Goal: Answer question/provide support

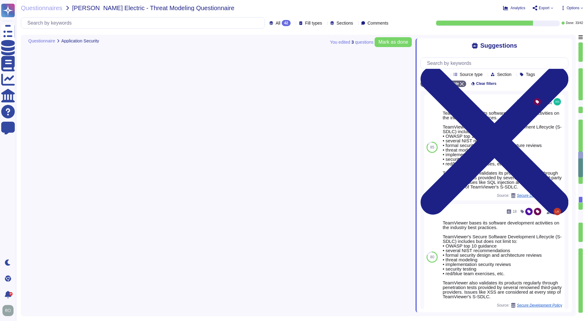
type textarea "Training on the SDLC is conducted in a variety of formats, including, but not l…"
type textarea "As part of TeamViewer S-SDLC process, TeamViewer conduct threat modeling, secur…"
type textarea "TeamViewer conducts annual audits, either internally and/or by independent thir…"
type textarea "TeamViewer is using sub-processors to provide specific capabilities. All the su…"
type textarea "Implement robust input validation and sanitization practices to prevent injecti…"
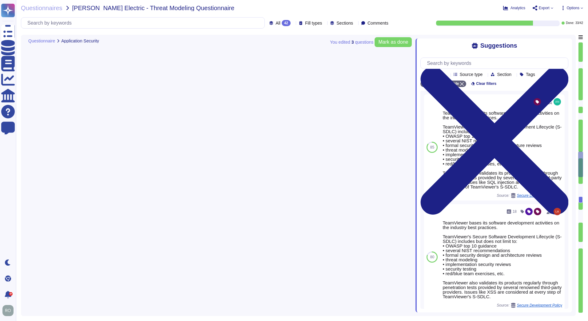
scroll to position [1, 0]
type textarea "The overall access management is documented in the Identity and Access Manageme…"
type textarea "Implement policies and procedures to protect ePHI from improper alteration or d…"
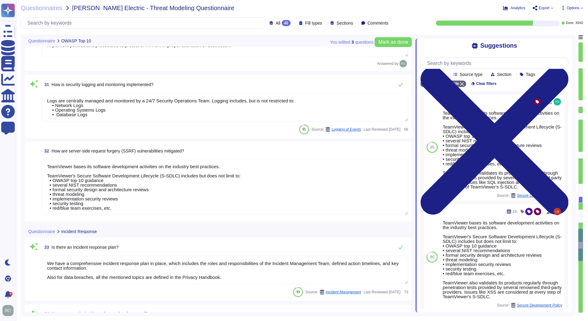
type textarea "Logs are centrally managed and monitored by a 24/7 Security Operations Team. Lo…"
type textarea "TeamViewer bases its software development activities on the industry best pract…"
type textarea "We have a comprehensive incident response plan in place, which includes the rol…"
type textarea "Procedures exist to identify, report, and act upon system security breaches and…"
type textarea "TeamViewer maintains contingency plans to respond to potential security threats…"
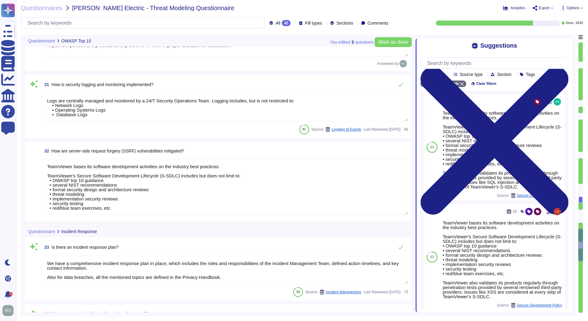
type textarea "TeamViewer do have a Security Response plan in place that include internal repo…"
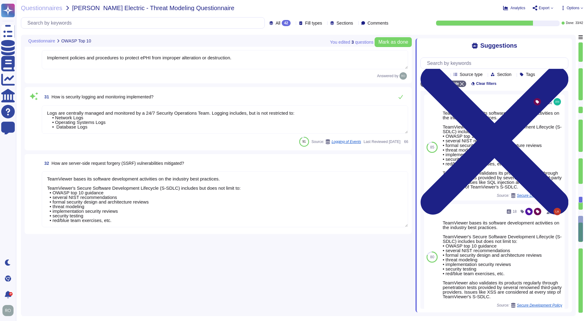
type textarea "TeamViewer bases its software development activities on the industry best pract…"
type textarea "TeamViewer ensures secure authentication through the use of Two-Factor Authenti…"
type textarea "TeamViewer implements and maintains various different internal guidelines and p…"
type textarea "TeamViewer has implemented a patch management process to ensure contracted cust…"
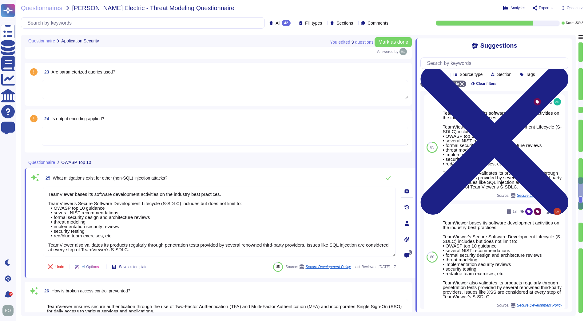
type textarea "TeamViewer conducts annual audits, either internally and/or by independent thir…"
type textarea "TeamViewer is using sub-processors to provide specific capabilities. All the su…"
type textarea "Implement robust input validation and sanitization practices to prevent injecti…"
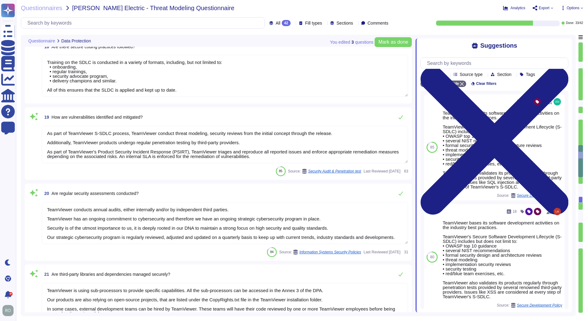
type textarea "data integrity is describe in the Chapter 3 " Measures to Establish the Integri…"
type textarea "All data the application is handling are in our Privacy Notice for TeamViewer P…"
type textarea "here all the information about data protection: [URL][DOMAIN_NAME]"
type textarea "Training on the SDLC is conducted in a variety of formats, including, but not l…"
type textarea "As part of TeamViewer S-SDLC process, TeamViewer conduct threat modeling, secur…"
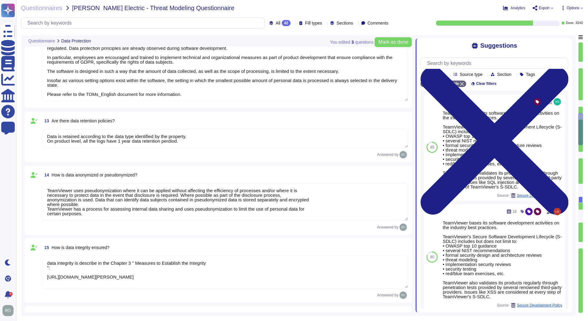
type textarea "TeamViewer Use encryption technologies to protect customer data both at rest an…"
type textarea "One of the objectives of TeamViewer’s Information Security Policy is to ensure …"
type textarea "Data is retained according to the data type identified by the property. On prod…"
type textarea "TeamViewer uses pseudonymization where it can be applied without affecting the …"
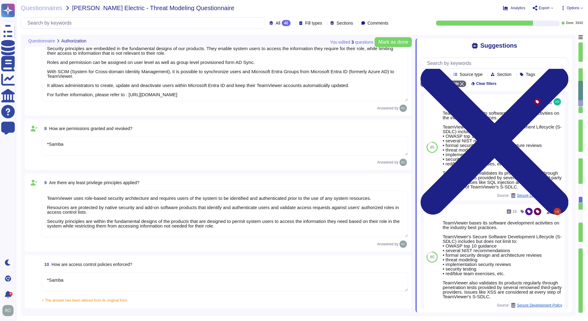
type textarea "*Samba"
type textarea "TeamViewer uses role-based security architecture. Security principles are embed…"
type textarea "*Samba"
type textarea "TeamViewer uses role-based security architecture and requires users of the syst…"
type textarea "*Samba"
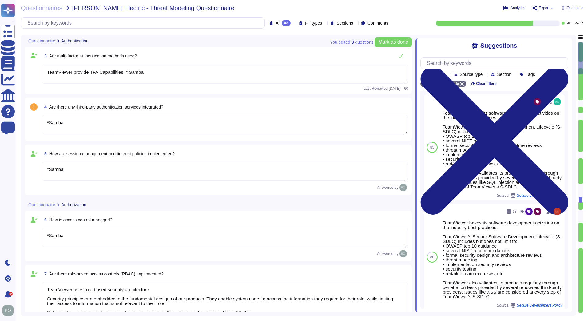
scroll to position [0, 0]
type textarea "*Samba"
type textarea "With SSO all users are redirected to customer IDP. *Samba"
type textarea "TeamViewer provide TFA Capabilities. * Samba"
type textarea "*Samba"
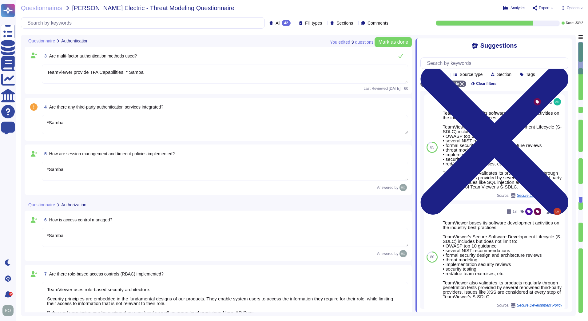
type textarea "*Samba"
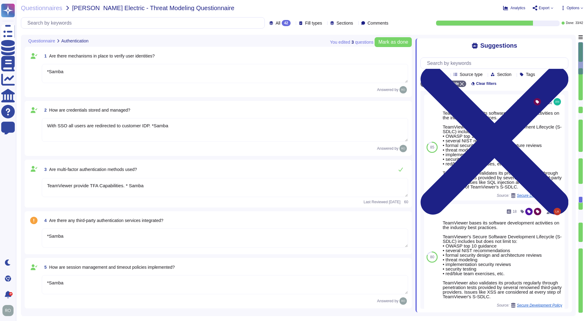
drag, startPoint x: 362, startPoint y: 208, endPoint x: 283, endPoint y: 189, distance: 80.4
click at [283, 189] on textarea "TeamViewer provide TFA Capabilities. * Samba" at bounding box center [225, 187] width 367 height 19
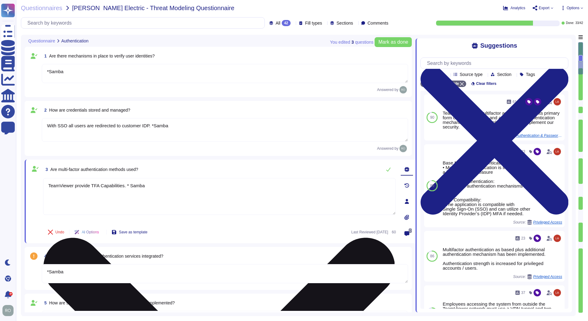
click at [269, 192] on textarea "TeamViewer provide TFA Capabilities. * Samba" at bounding box center [219, 196] width 353 height 37
drag, startPoint x: 48, startPoint y: 184, endPoint x: 185, endPoint y: 195, distance: 136.8
click at [185, 195] on textarea "TeamViewer provide TFA Capabilities. * Samba" at bounding box center [219, 196] width 353 height 37
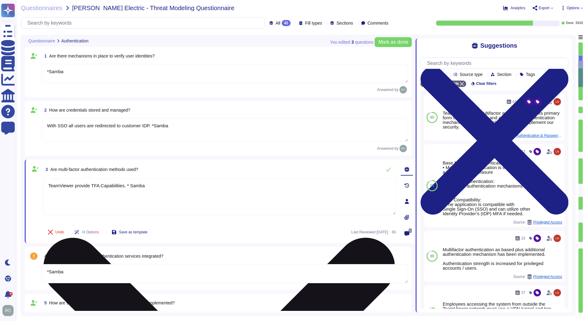
type textarea "*Samba"
type textarea "TeamViewer uses role-based security architecture and requires users of the syst…"
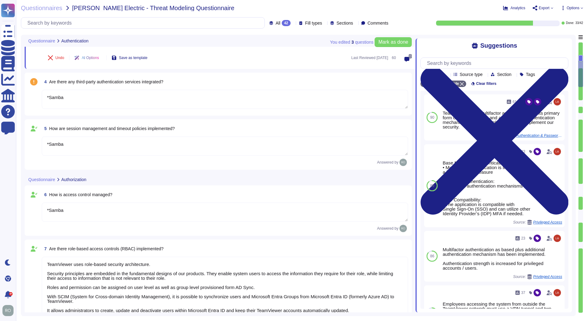
click at [71, 99] on textarea "*Samba" at bounding box center [225, 99] width 367 height 19
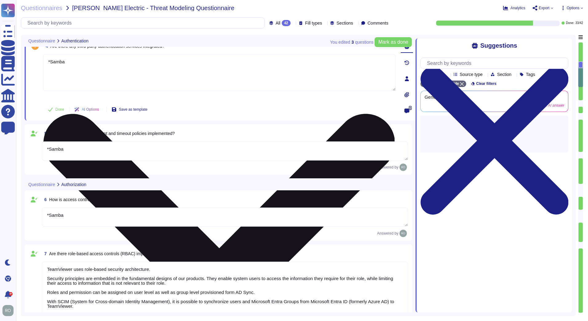
scroll to position [0, 0]
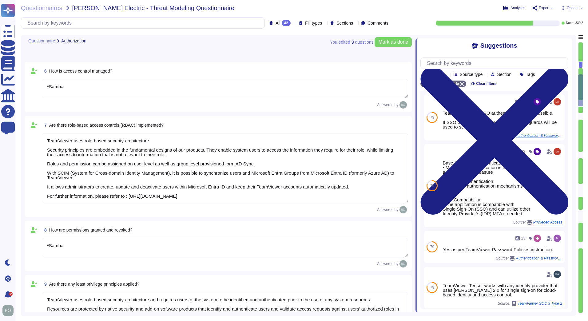
type textarea "*Samba"
type textarea "TeamViewer uses role-based security architecture and requires users of the syst…"
type textarea "*Samba"
type textarea "TeamViewer Use encryption technologies to protect customer data both at rest an…"
type textarea "One of the objectives of TeamViewer’s Information Security Policy is to ensure …"
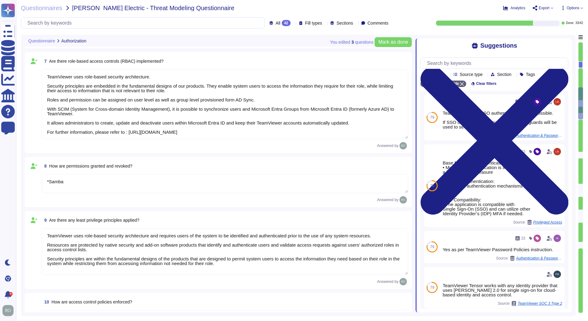
type textarea "Data is retained according to the data type identified by the property. On prod…"
type textarea "TeamViewer uses pseudonymization where it can be applied without affecting the …"
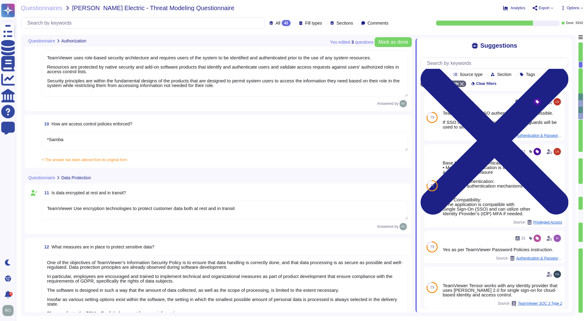
type textarea "data integrity is describe in the Chapter 3 " Measures to Establish the Integri…"
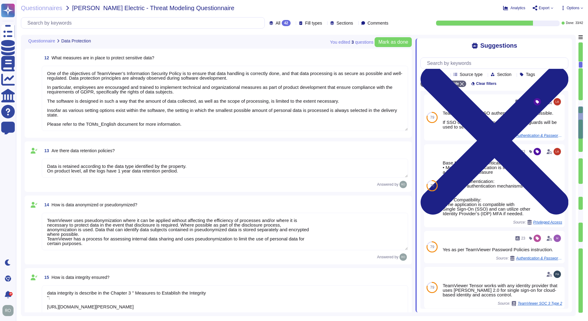
type textarea "All data the application is handling are in our Privacy Notice for TeamViewer P…"
type textarea "here all the information about data protection: [URL][DOMAIN_NAME]"
type textarea "Training on the SDLC is conducted in a variety of formats, including, but not l…"
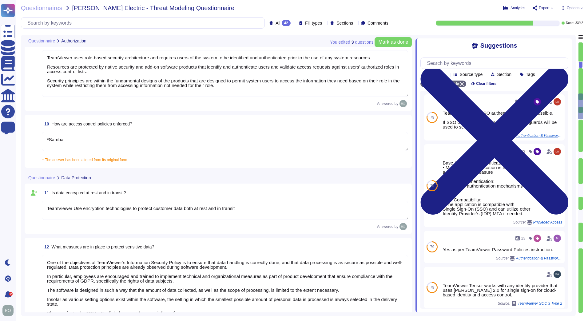
type textarea "TeamViewer uses role-based security architecture. Security principles are embed…"
type textarea "*Samba"
type textarea "TeamViewer uses role-based security architecture and requires users of the syst…"
type textarea "*Samba"
click at [76, 131] on div "10 How are access control policies enforced? *Samba + The answer has been alter…" at bounding box center [218, 141] width 380 height 46
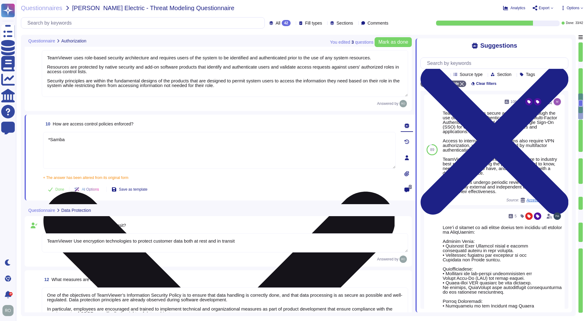
click at [77, 137] on textarea "*Samba" at bounding box center [219, 150] width 353 height 37
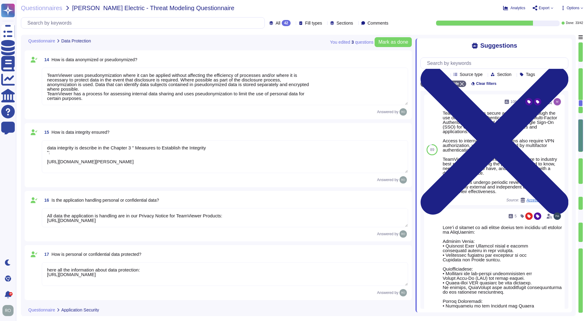
type textarea "All data the application is handling are in our Privacy Notice for TeamViewer P…"
type textarea "here all the information about data protection: [URL][DOMAIN_NAME]"
type textarea "Training on the SDLC is conducted in a variety of formats, including, but not l…"
type textarea "As part of TeamViewer S-SDLC process, TeamViewer conduct threat modeling, secur…"
type textarea "TeamViewer conducts annual audits, either internally and/or by independent thir…"
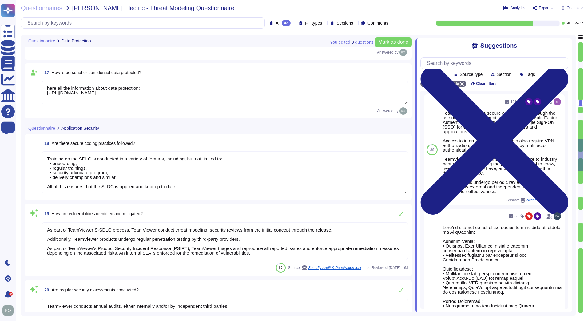
type textarea "TeamViewer is using sub-processors to provide specific capabilities. All the su…"
type textarea "Implement robust input validation and sanitization practices to prevent injecti…"
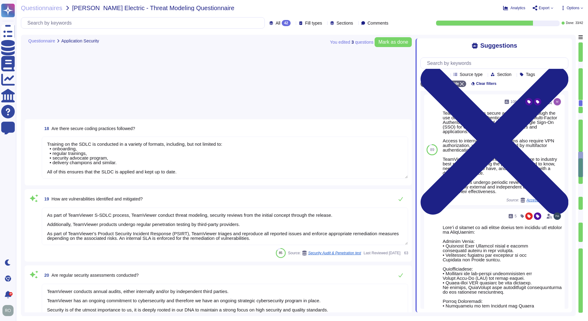
scroll to position [1221, 0]
type textarea "TeamViewer bases its software development activities on the industry best pract…"
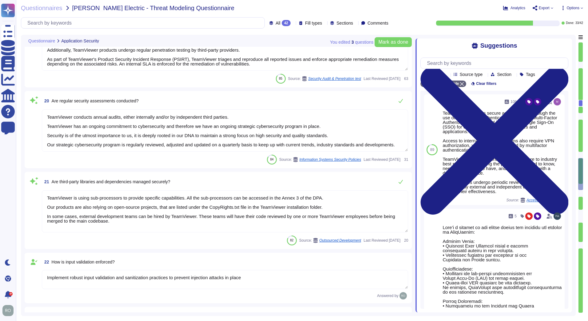
scroll to position [1, 0]
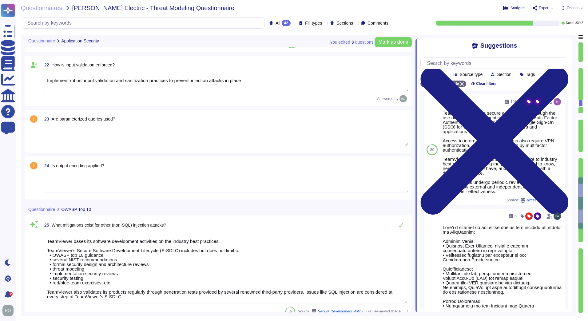
type textarea "TeamViewer ensures secure authentication through the use of Two-Factor Authenti…"
type textarea "TeamViewer implements and maintains various different internal guidelines and p…"
type textarea "TeamViewer has implemented a patch management process to ensure contracted cust…"
type textarea "The overall access management is documented in the Identity and Access Manageme…"
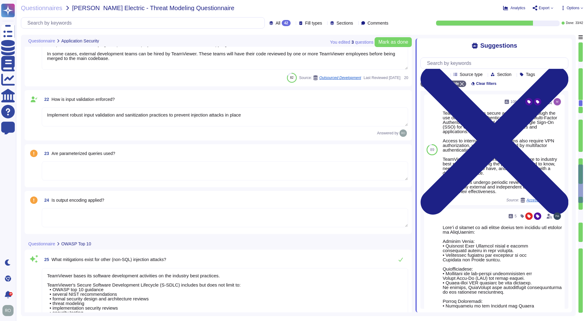
type textarea "Training on the SDLC is conducted in a variety of formats, including, but not l…"
type textarea "As part of TeamViewer S-SDLC process, TeamViewer conduct threat modeling, secur…"
type textarea "TeamViewer conducts annual audits, either internally and/or by independent thir…"
type textarea "TeamViewer is using sub-processors to provide specific capabilities. All the su…"
type textarea "Implement robust input validation and sanitization practices to prevent injecti…"
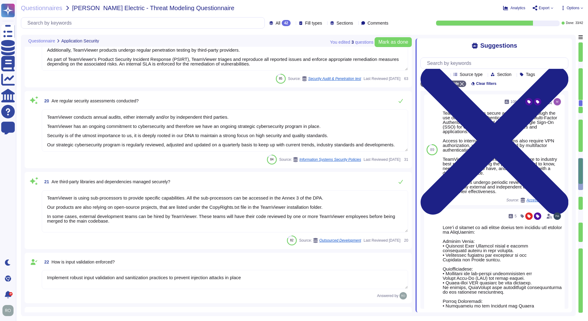
scroll to position [1395, 0]
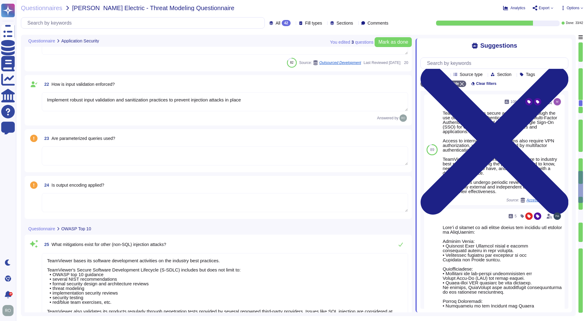
type textarea "TeamViewer ensures secure authentication through the use of Two-Factor Authenti…"
type textarea "TeamViewer implements and maintains various different internal guidelines and p…"
click at [111, 155] on textarea at bounding box center [225, 155] width 367 height 19
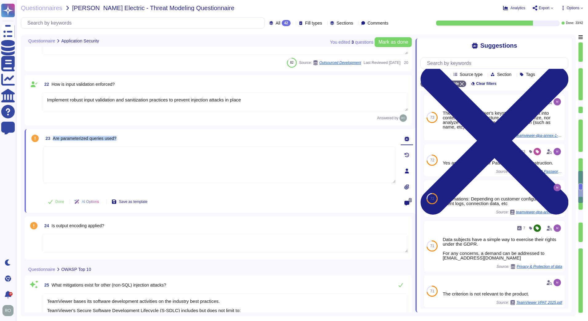
drag, startPoint x: 118, startPoint y: 138, endPoint x: 53, endPoint y: 137, distance: 64.6
click at [53, 137] on div "23 Are parameterized queries used?" at bounding box center [219, 138] width 353 height 11
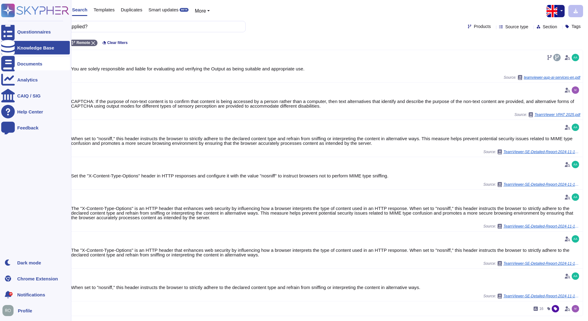
click at [21, 69] on div "Documents" at bounding box center [35, 64] width 69 height 14
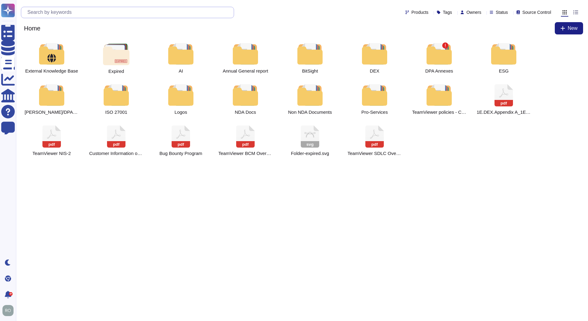
click at [126, 11] on input "text" at bounding box center [129, 12] width 210 height 11
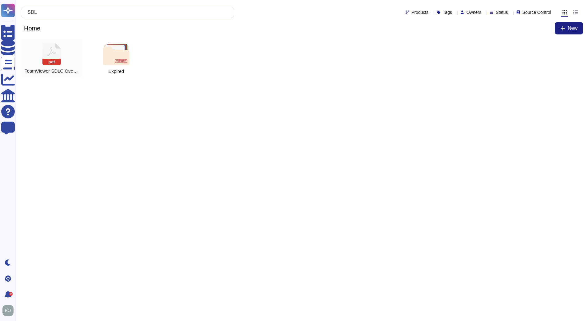
type input "SDL"
click at [62, 57] on div "pdf TeamViewer SDLC Overview" at bounding box center [52, 58] width 62 height 38
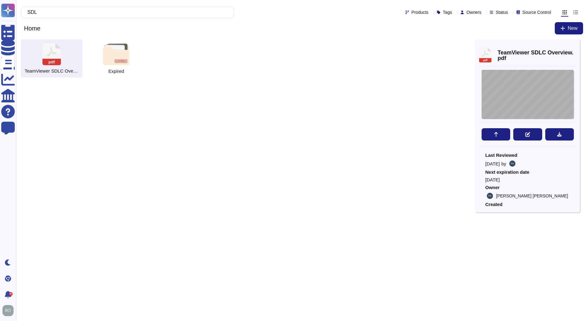
click at [503, 89] on div at bounding box center [528, 94] width 92 height 49
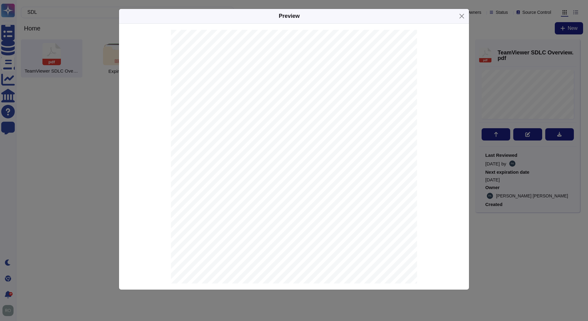
scroll to position [174, 0]
drag, startPoint x: 197, startPoint y: 120, endPoint x: 311, endPoint y: 135, distance: 114.6
click at [311, 135] on div at bounding box center [294, 29] width 246 height 348
click at [306, 139] on div at bounding box center [294, 29] width 246 height 348
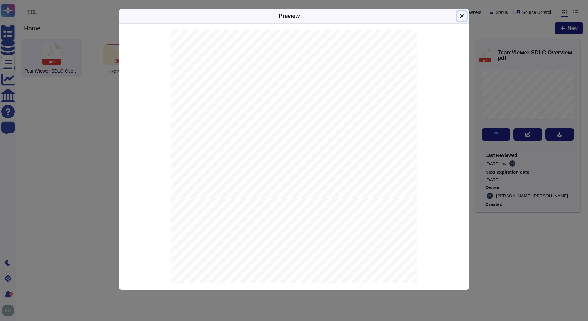
click at [461, 16] on button "Close" at bounding box center [462, 16] width 10 height 10
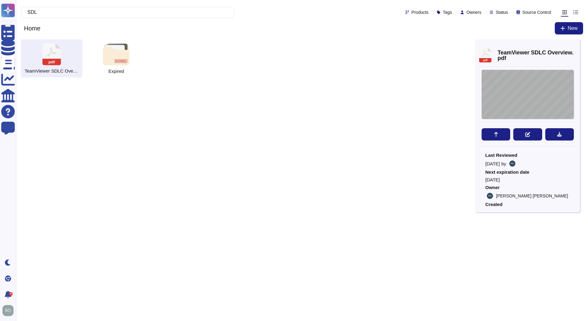
click at [510, 104] on div at bounding box center [528, 94] width 92 height 49
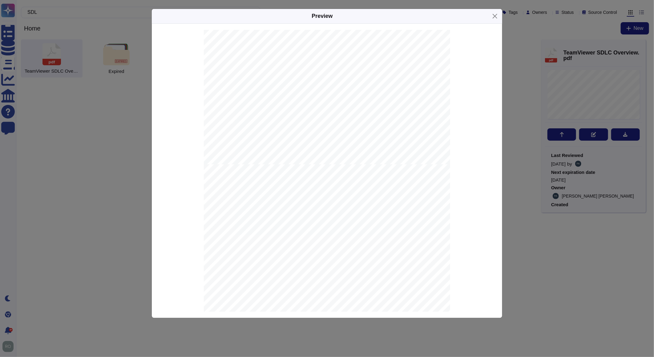
scroll to position [756, 0]
drag, startPoint x: 254, startPoint y: 139, endPoint x: 312, endPoint y: 137, distance: 57.9
click at [312, 137] on div "At TeamViewer, we are committed to delivering secure and robust software soluti…" at bounding box center [327, 144] width 246 height 348
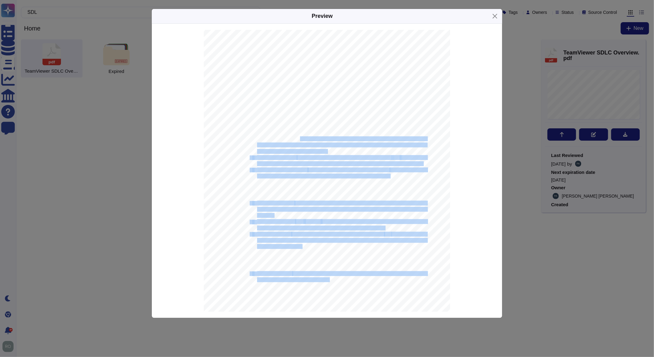
drag, startPoint x: 299, startPoint y: 139, endPoint x: 422, endPoint y: 147, distance: 123.1
click at [422, 147] on div "At TeamViewer, we are committed to delivering secure and robust software soluti…" at bounding box center [327, 144] width 246 height 348
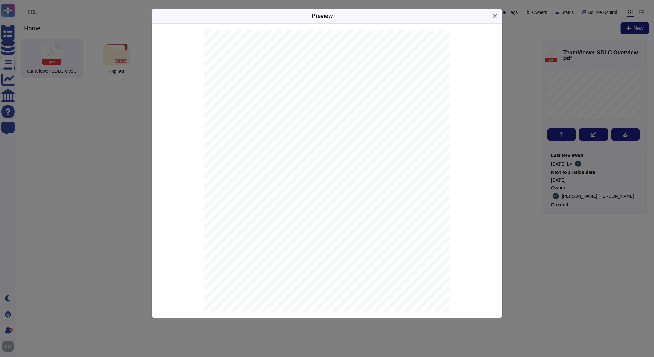
scroll to position [1811, 0]
click at [493, 15] on button "Close" at bounding box center [495, 16] width 10 height 10
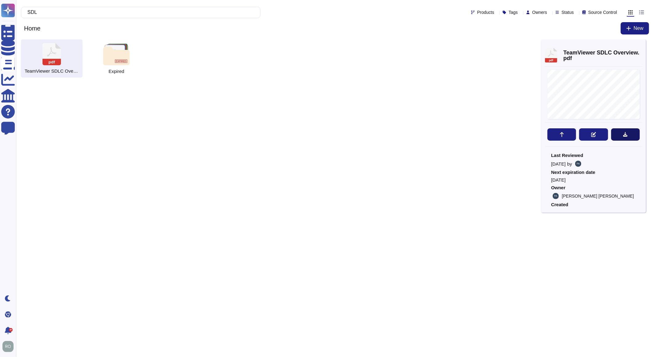
click at [588, 133] on icon at bounding box center [625, 134] width 5 height 5
drag, startPoint x: 238, startPoint y: 94, endPoint x: 206, endPoint y: 86, distance: 32.7
click at [238, 82] on html "Questionnaires Knowledge Base Documents Analytics CAIQ / SIG Help Center Feedba…" at bounding box center [327, 41] width 654 height 82
click at [588, 82] on html "Questionnaires Knowledge Base Documents Analytics CAIQ / SIG Help Center Feedba…" at bounding box center [327, 41] width 654 height 82
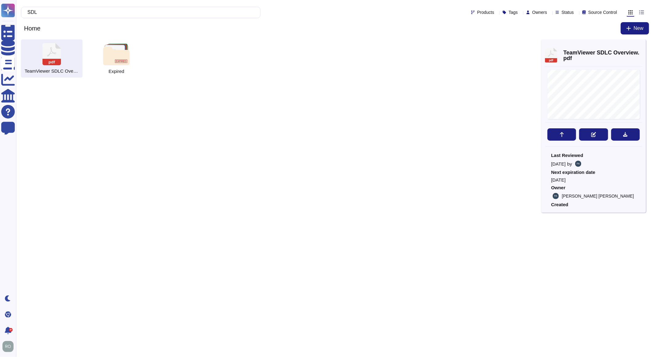
click at [514, 82] on html "Questionnaires Knowledge Base Documents Analytics CAIQ / SIG Help Center Feedba…" at bounding box center [327, 41] width 654 height 82
click at [588, 106] on div "pdf TeamViewer SDLC Overview.pdf" at bounding box center [593, 81] width 97 height 76
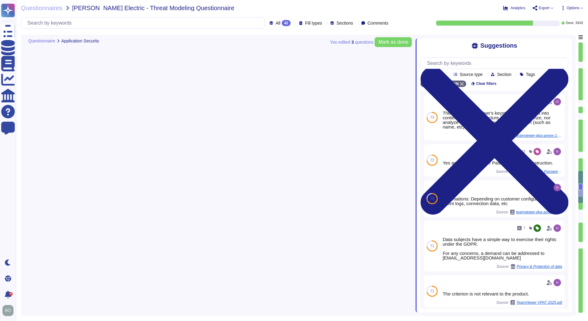
type textarea "As part of TeamViewer S-SDLC process, TeamViewer conduct threat modeling, secur…"
type textarea "TeamViewer conducts annual audits, either internally and/or by independent thir…"
type textarea "TeamViewer is using sub-processors to provide specific capabilities. All the su…"
type textarea "Implement robust input validation and sanitization practices to prevent injecti…"
type textarea "TeamViewer bases its software development activities on the industry best pract…"
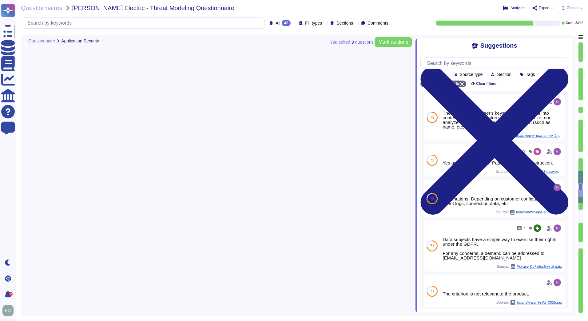
type textarea "TeamViewer ensures secure authentication through the use of Two-Factor Authenti…"
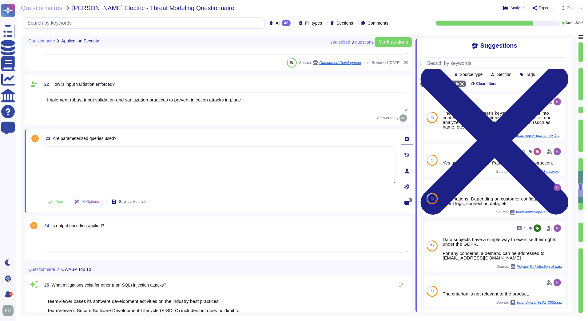
click at [146, 149] on textarea at bounding box center [219, 164] width 353 height 37
drag, startPoint x: 121, startPoint y: 138, endPoint x: 54, endPoint y: 139, distance: 67.4
click at [54, 139] on div "23 Are parameterized queries used?" at bounding box center [219, 138] width 353 height 11
copy span "Are parameterized queries used?"
click at [115, 142] on span "23 Are parameterized queries used?" at bounding box center [80, 138] width 74 height 11
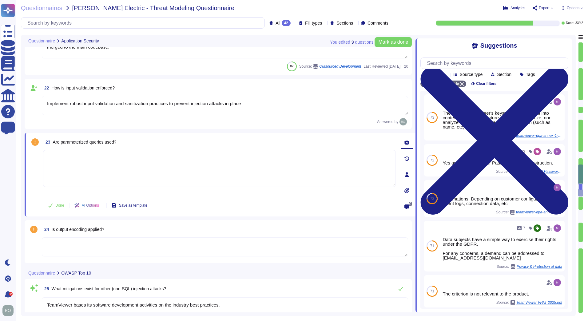
scroll to position [1221, 0]
type textarea "Training on the SDLC is conducted in a variety of formats, including, but not l…"
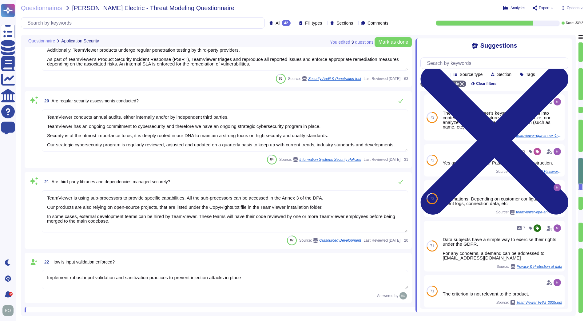
scroll to position [1046, 0]
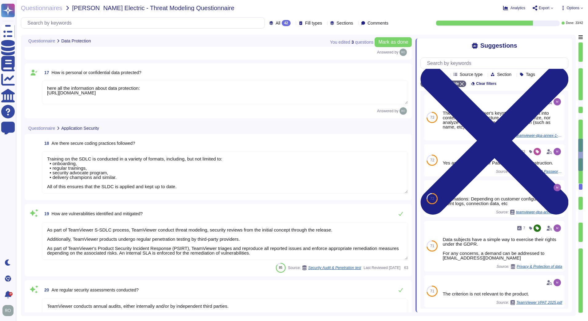
type textarea "TeamViewer uses pseudonymization where it can be applied without affecting the …"
type textarea "data integrity is describe in the Chapter 3 " Measures to Establish the Integri…"
type textarea "All data the application is handling are in our Privacy Notice for TeamViewer P…"
type textarea "here all the information about data protection: [URL][DOMAIN_NAME]"
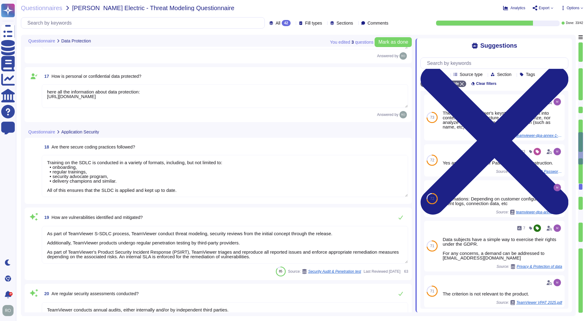
type textarea "Data is retained according to the data type identified by the property. On prod…"
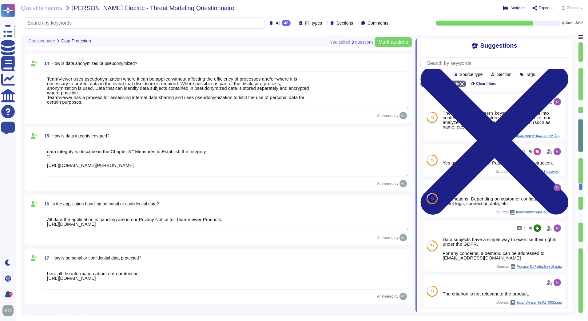
type textarea "TeamViewer Use encryption technologies to protect customer data both at rest an…"
type textarea "One of the objectives of TeamViewer’s Information Security Policy is to ensure …"
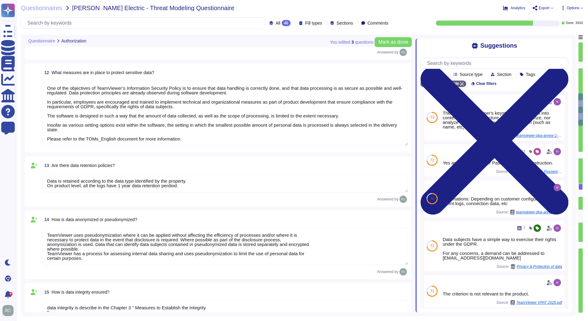
type textarea "TeamViewer uses role-based security architecture. Security principles are embed…"
type textarea "*Samba"
type textarea "TeamViewer uses role-based security architecture and requires users of the syst…"
type textarea "*Samba"
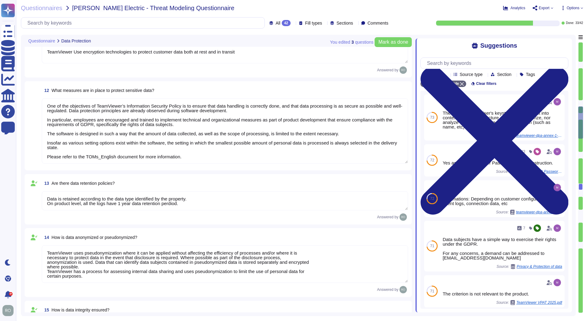
type textarea "All data the application is handling are in our Privacy Notice for TeamViewer P…"
type textarea "here all the information about data protection: [URL][DOMAIN_NAME]"
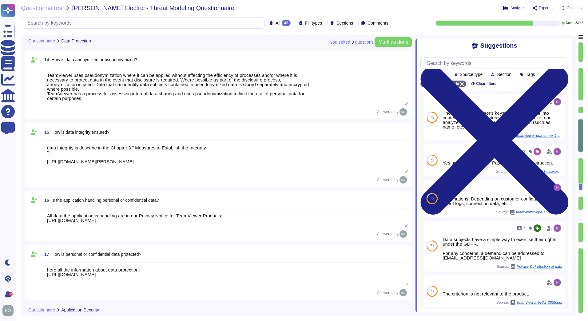
type textarea "Training on the SDLC is conducted in a variety of formats, including, but not l…"
type textarea "As part of TeamViewer S-SDLC process, TeamViewer conduct threat modeling, secur…"
type textarea "TeamViewer conducts annual audits, either internally and/or by independent thir…"
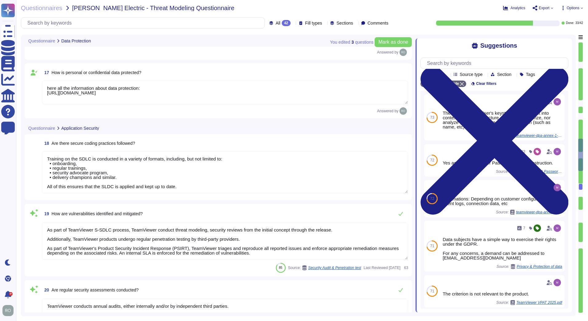
type textarea "TeamViewer is using sub-processors to provide specific capabilities. All the su…"
type textarea "Implement robust input validation and sanitization practices to prevent injecti…"
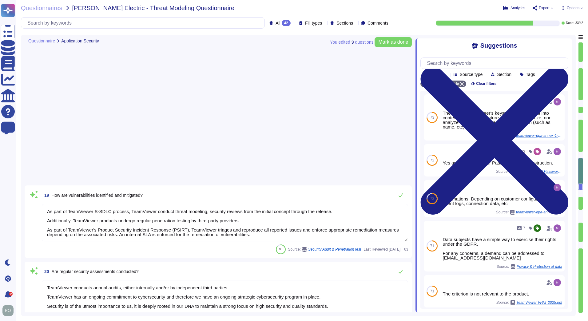
scroll to position [1350, 0]
type textarea "TeamViewer bases its software development activities on the industry best pract…"
type textarea "TeamViewer ensures secure authentication through the use of Two-Factor Authenti…"
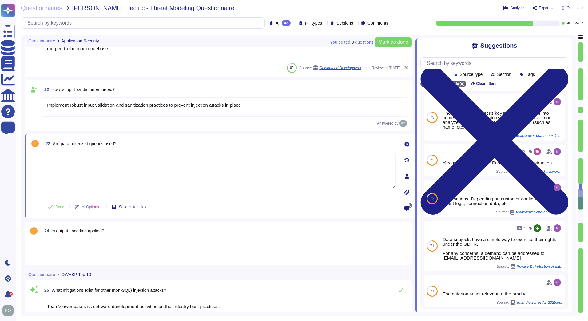
scroll to position [1524, 0]
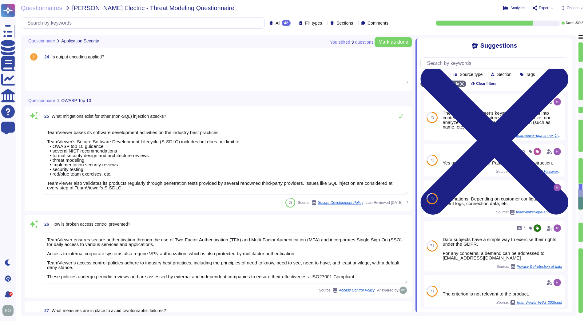
type textarea "TeamViewer implements and maintains various different internal guidelines and p…"
type textarea "TeamViewer has implemented a patch management process to ensure contracted cust…"
type textarea "The overall access management is documented in the Identity and Access Manageme…"
click at [104, 57] on span "Is output encoding applied?" at bounding box center [78, 56] width 53 height 5
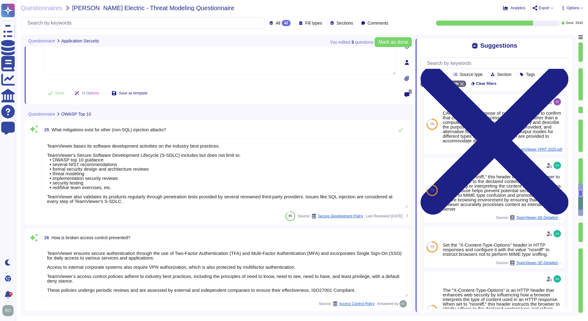
type textarea "The overall access management is documented in the Identity and Access Manageme…"
click at [107, 57] on textarea at bounding box center [219, 56] width 353 height 37
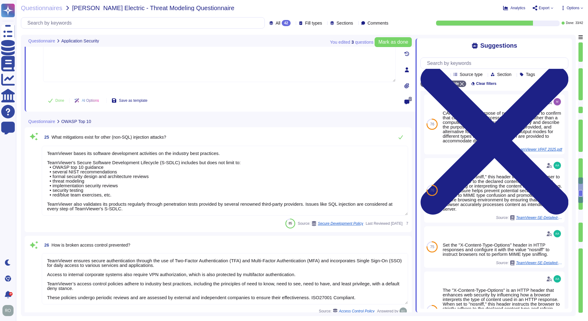
type textarea "TeamViewer conducts annual audits, either internally and/or by independent thir…"
type textarea "TeamViewer is using sub-processors to provide specific capabilities. All the su…"
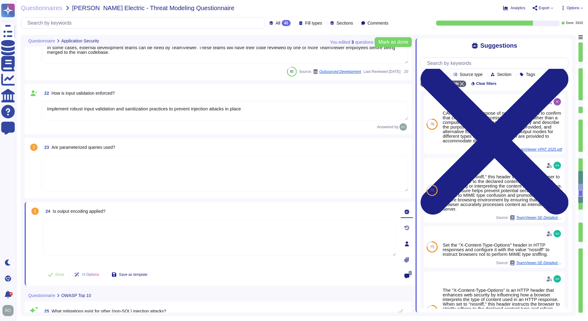
scroll to position [1175, 0]
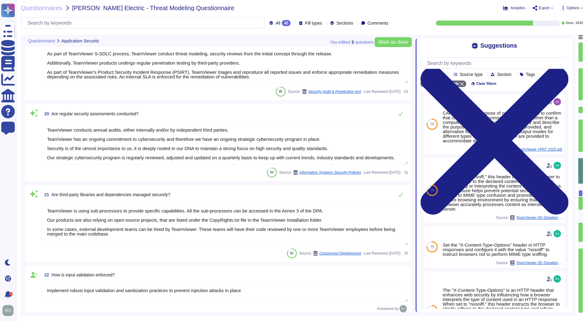
type textarea "Training on the SDLC is conducted in a variety of formats, including, but not l…"
type textarea "As part of TeamViewer S-SDLC process, TeamViewer conduct threat modeling, secur…"
click at [182, 106] on div "20 Are regular security assessments conducted? TeamViewer conducts annual audit…" at bounding box center [218, 142] width 387 height 77
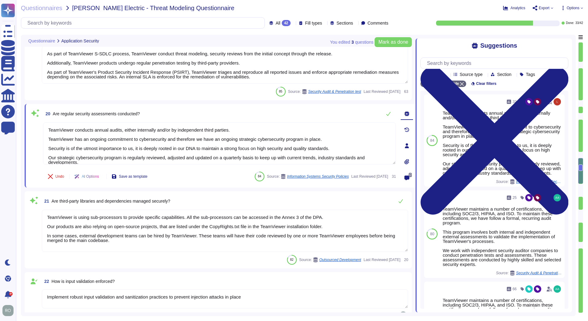
type textarea "TeamViewer bases its software development activities on the industry best pract…"
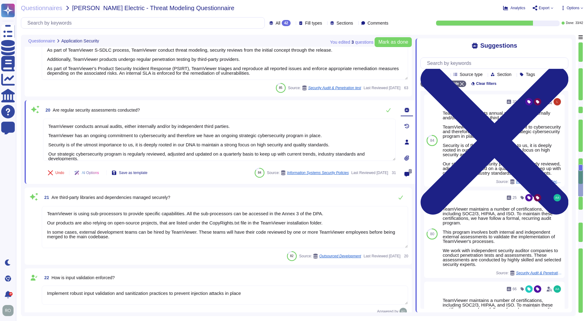
scroll to position [1350, 0]
type textarea "TeamViewer ensures secure authentication through the use of Two-Factor Authenti…"
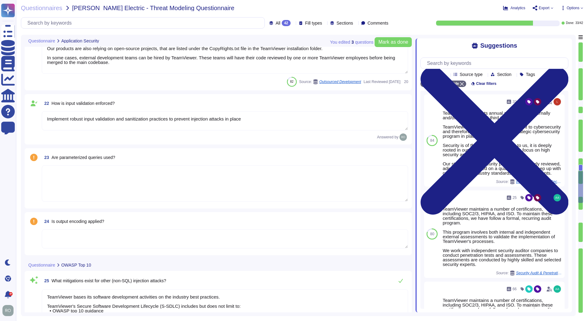
click at [126, 125] on textarea "Implement robust input validation and sanitization practices to prevent injecti…" at bounding box center [225, 120] width 367 height 19
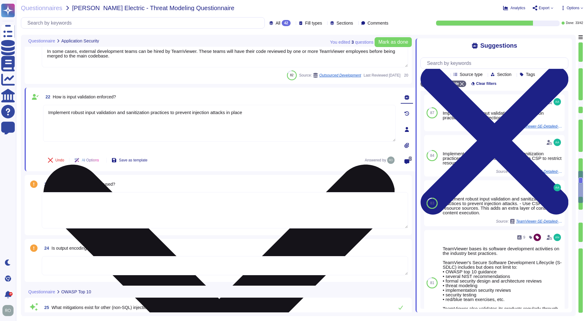
drag, startPoint x: 48, startPoint y: 111, endPoint x: 255, endPoint y: 109, distance: 206.5
click at [255, 109] on textarea "Implement robust input validation and sanitization practices to prevent injecti…" at bounding box center [219, 123] width 353 height 37
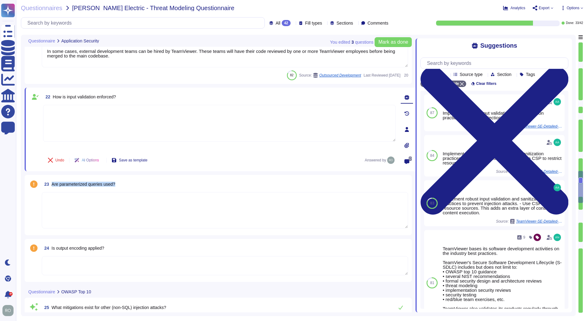
drag, startPoint x: 116, startPoint y: 182, endPoint x: 53, endPoint y: 183, distance: 63.1
click at [53, 183] on div "23 Are parameterized queries used?" at bounding box center [225, 184] width 367 height 11
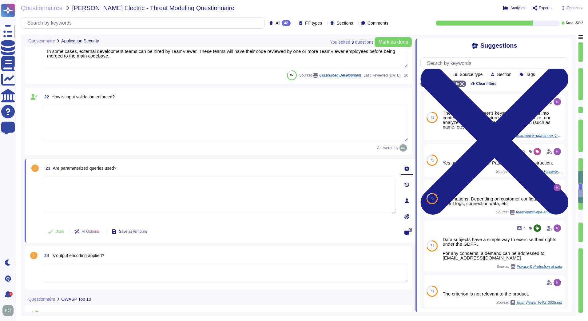
click at [153, 110] on textarea at bounding box center [225, 123] width 367 height 36
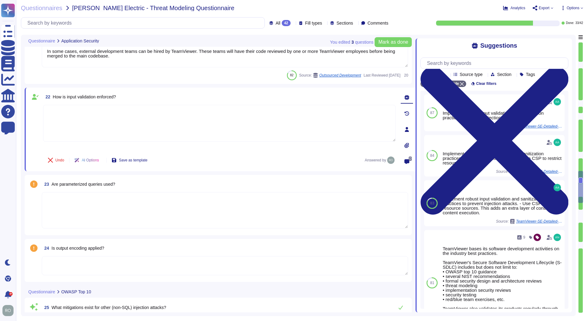
click at [129, 202] on textarea at bounding box center [225, 210] width 367 height 36
